Goal: Information Seeking & Learning: Learn about a topic

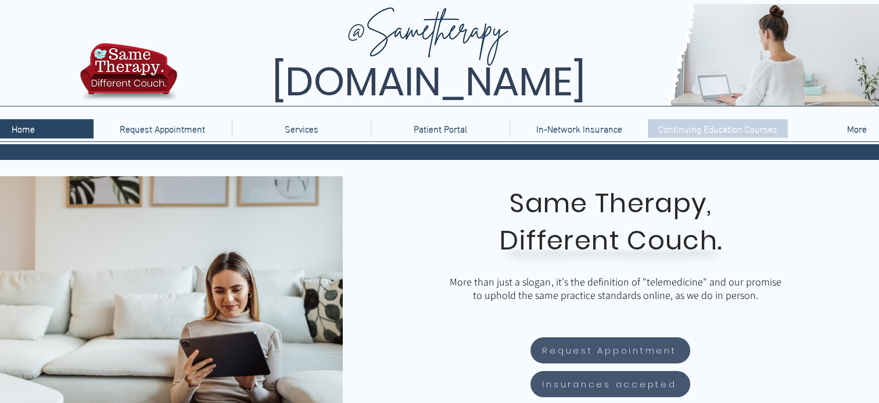
click at [684, 134] on p "Continuing Education Courses" at bounding box center [718, 128] width 131 height 19
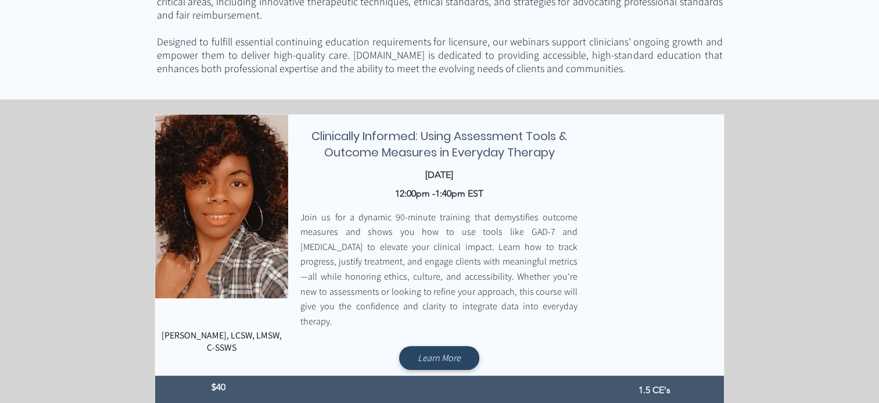
scroll to position [407, 0]
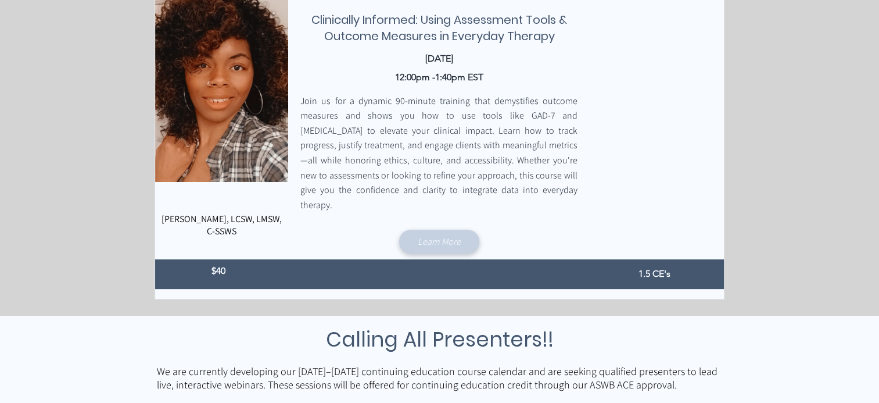
click at [434, 235] on span "Learn More" at bounding box center [439, 241] width 43 height 12
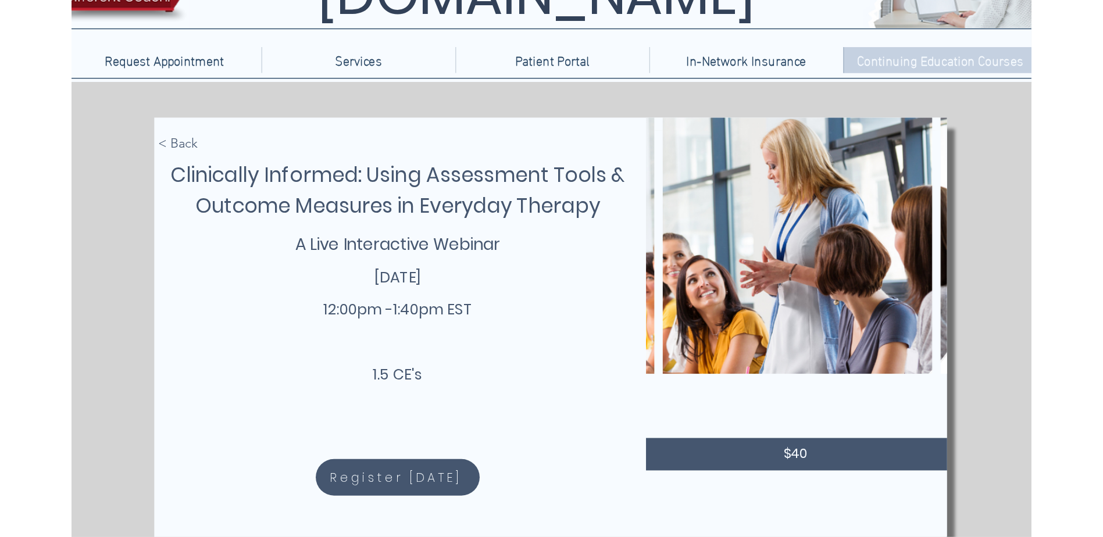
scroll to position [85, 0]
